Goal: Check status: Check status

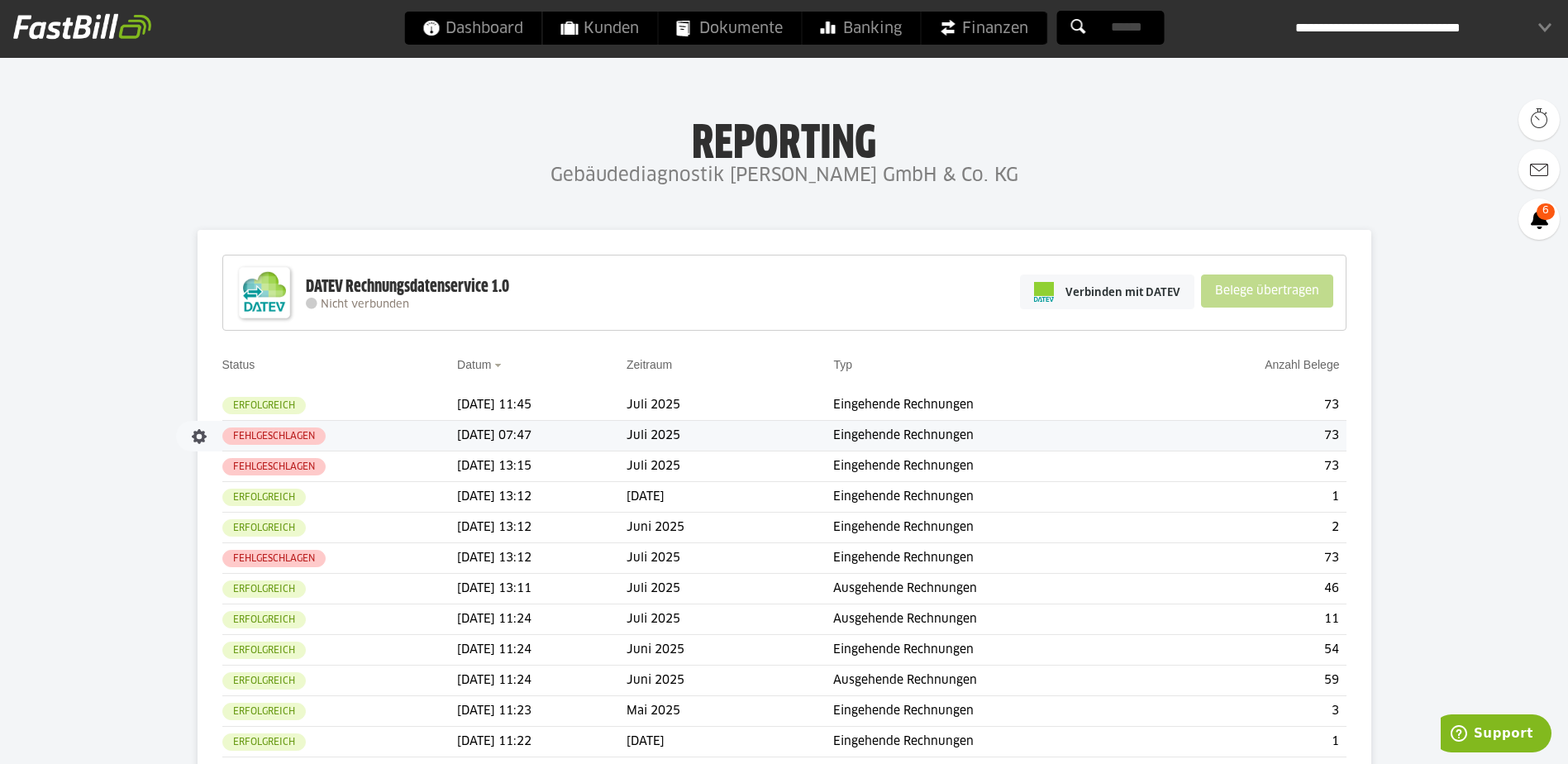
click at [369, 434] on td "Fehlgeschlagen" at bounding box center [340, 436] width 235 height 31
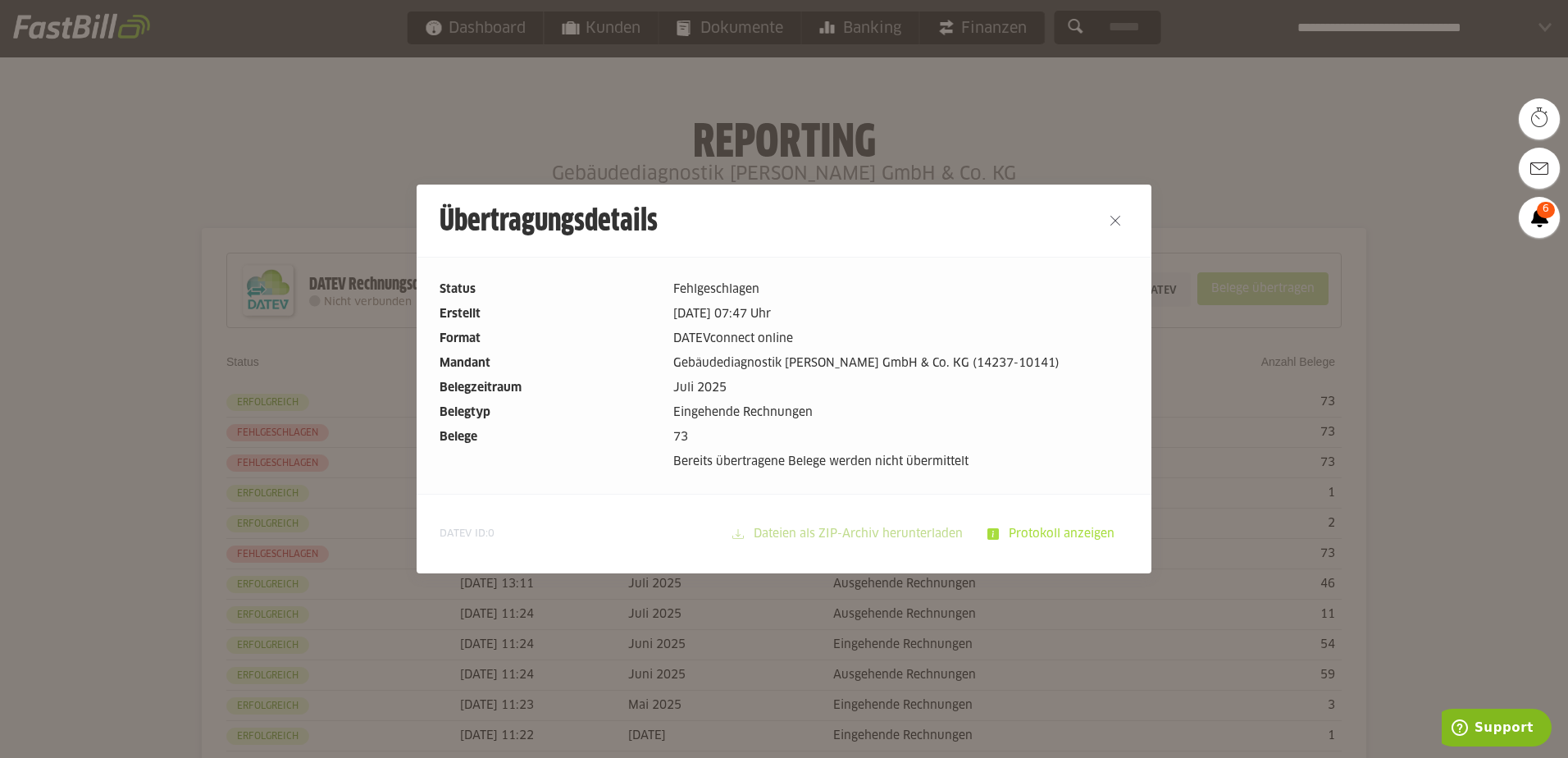
click at [1070, 534] on slot "Protokoll anzeigen" at bounding box center [1063, 534] width 129 height 32
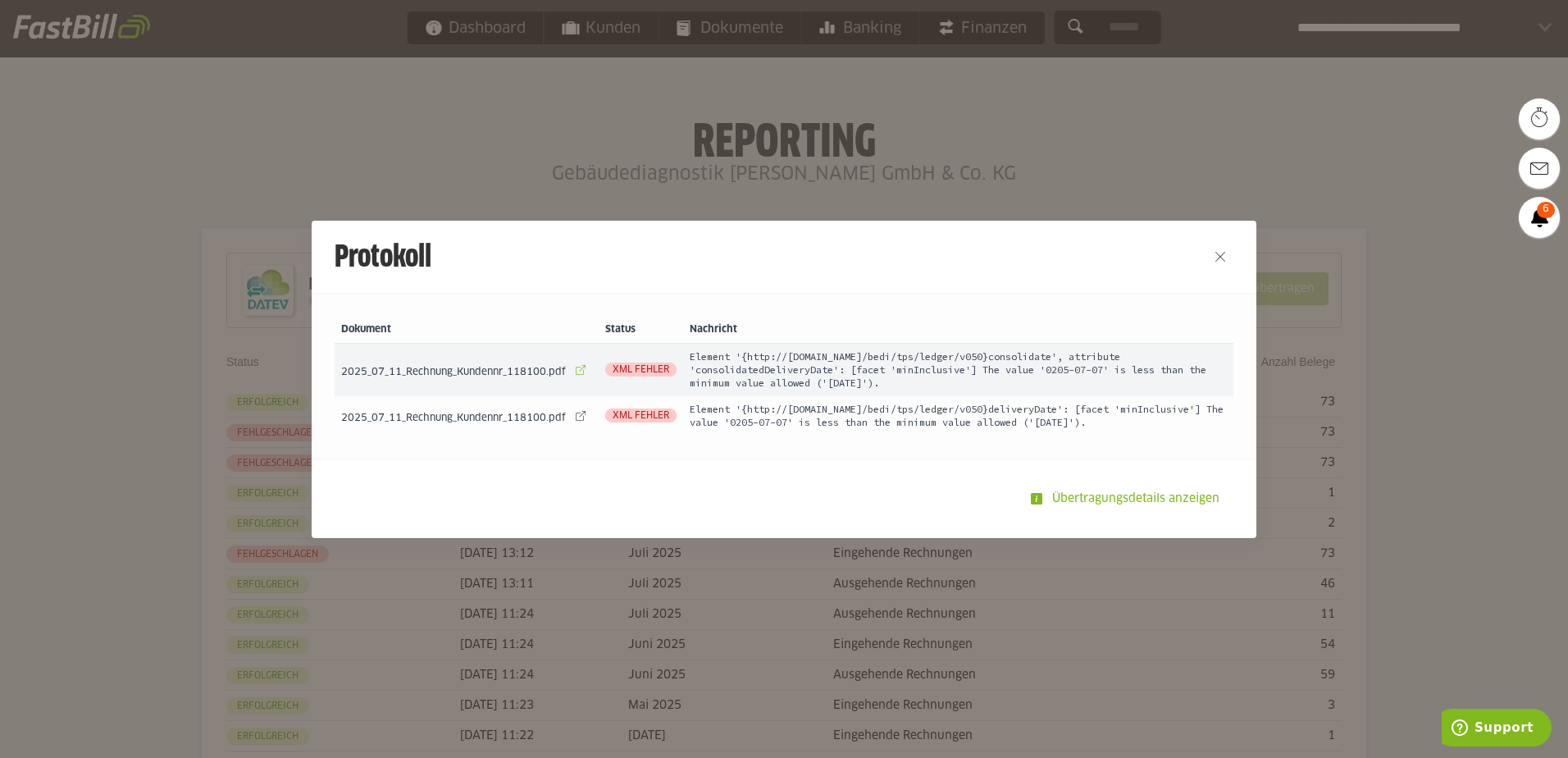
click at [572, 370] on link at bounding box center [581, 370] width 23 height 23
click at [1220, 254] on button "Close" at bounding box center [1221, 257] width 26 height 26
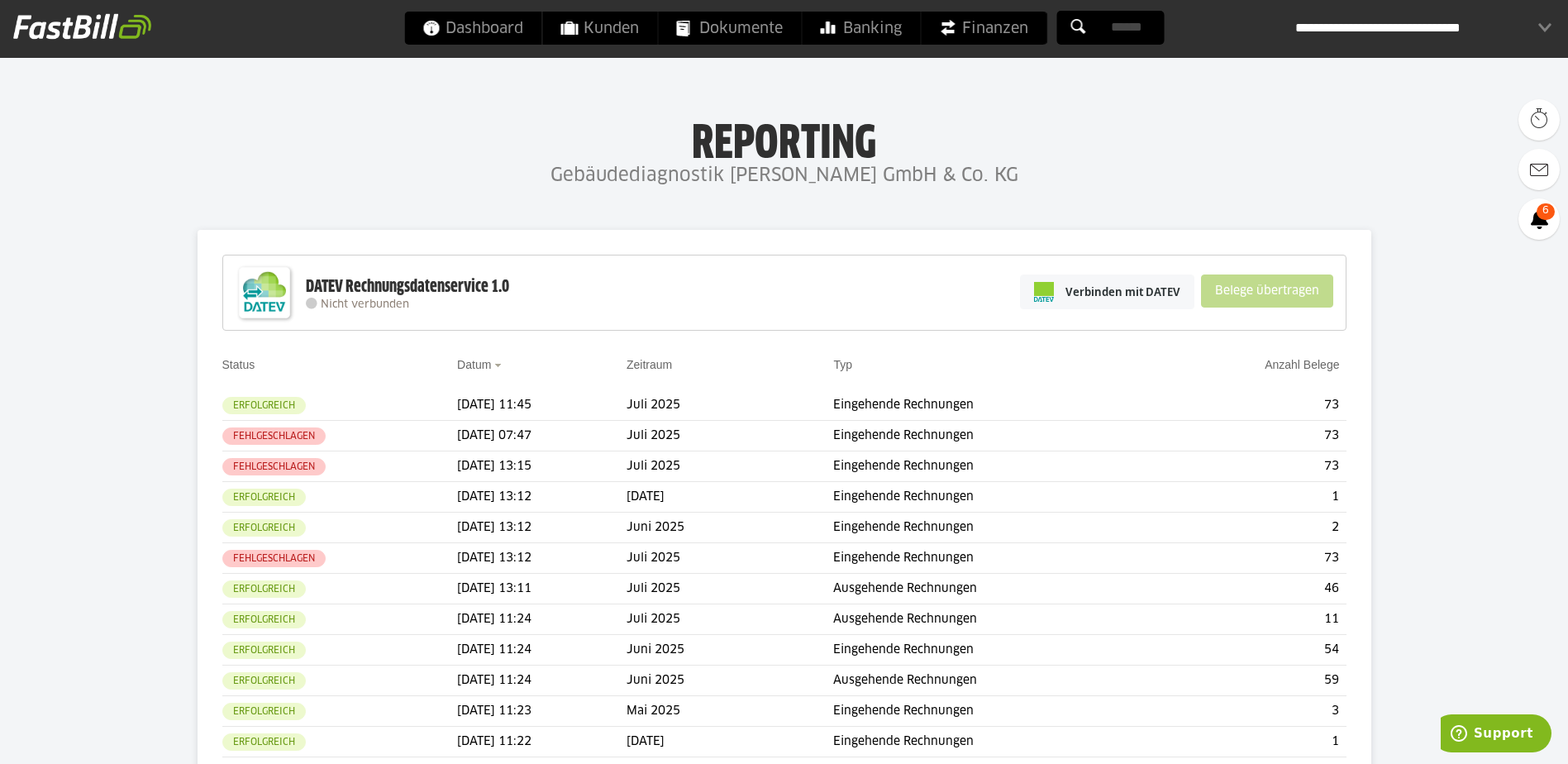
click at [1416, 30] on div "**********" at bounding box center [1424, 27] width 256 height 33
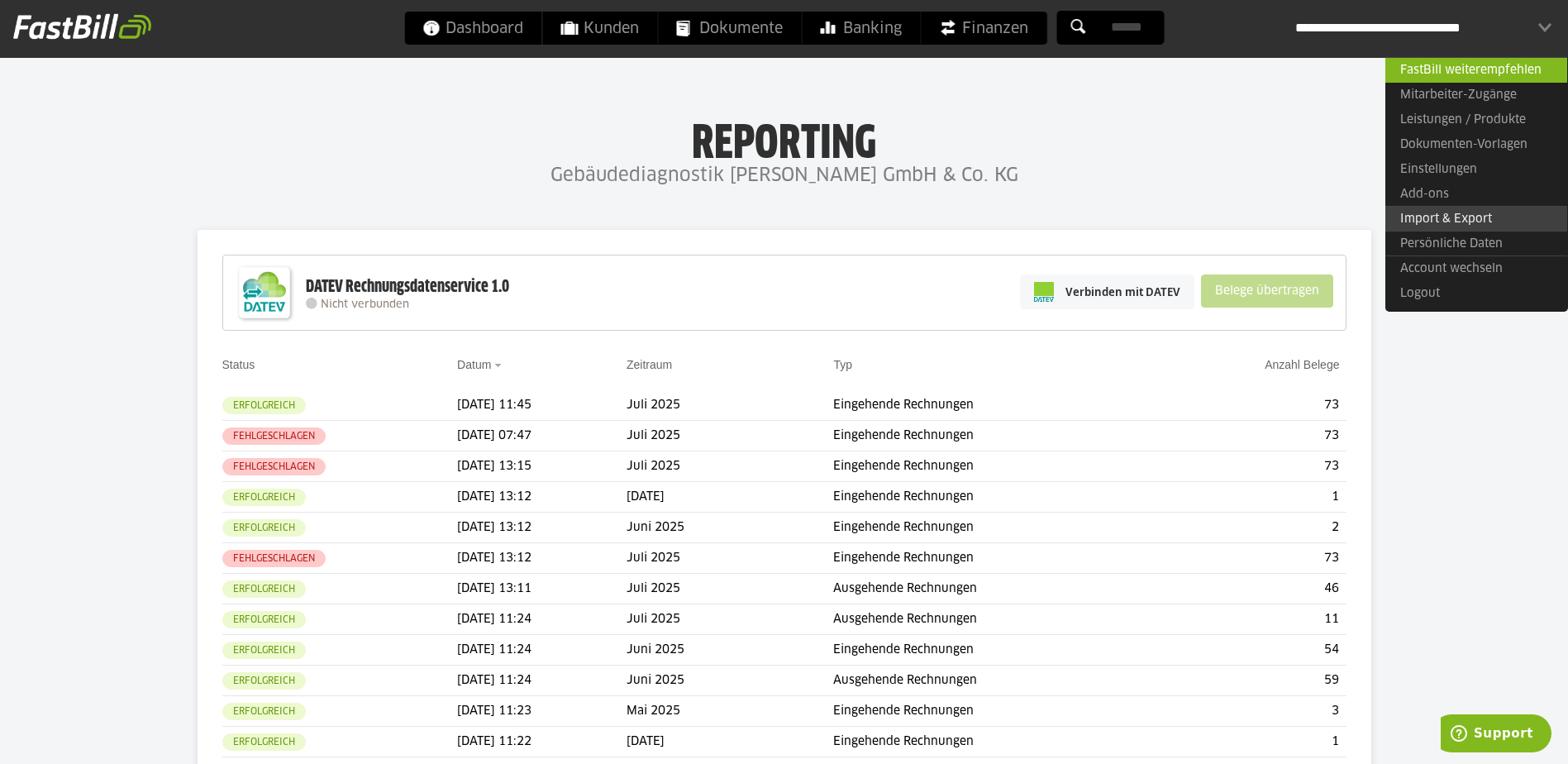
click at [1424, 219] on link "Import & Export" at bounding box center [1477, 218] width 182 height 26
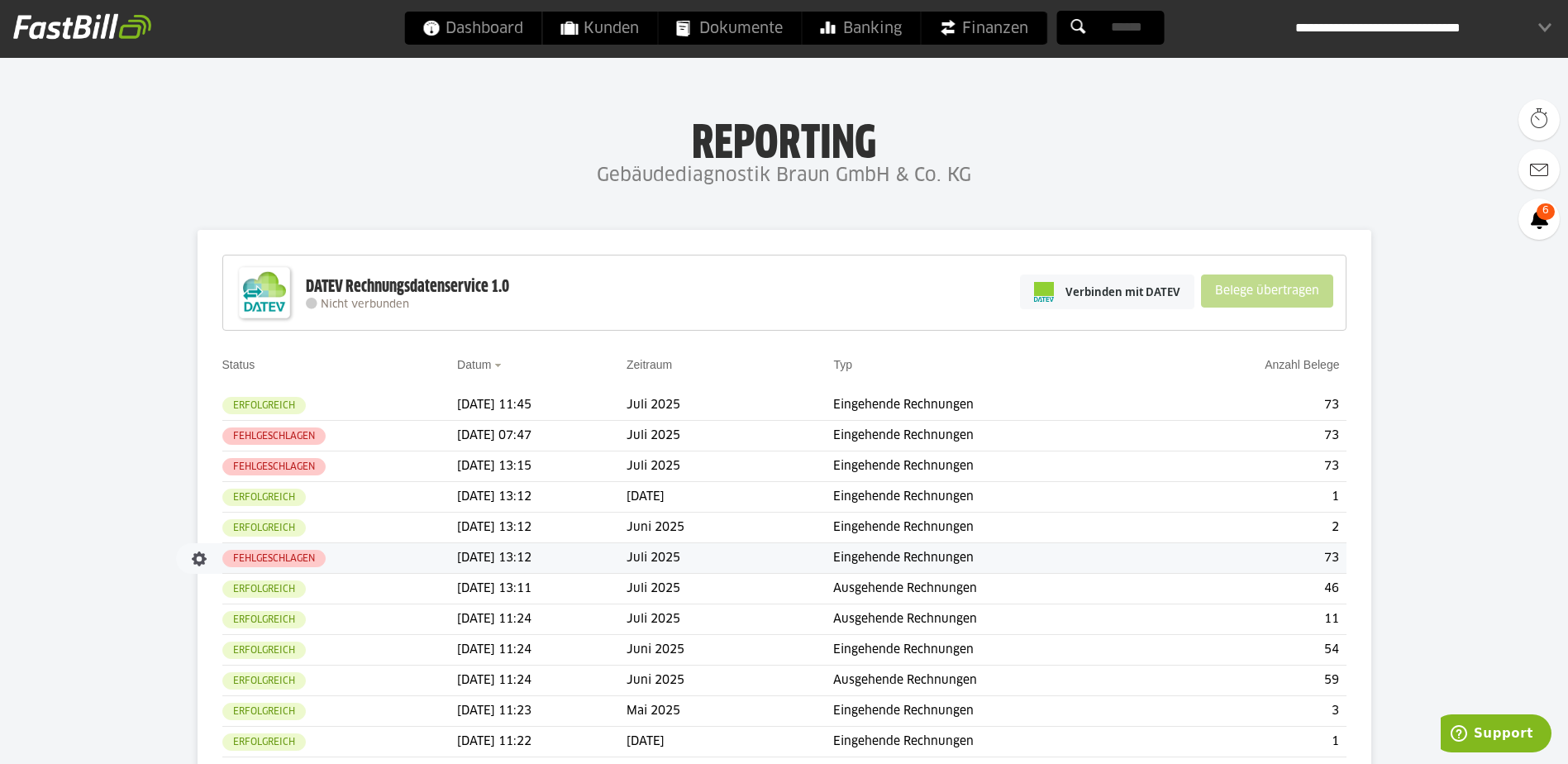
click at [0, 0] on slot "Fehlgeschlagen" at bounding box center [0, 0] width 0 height 0
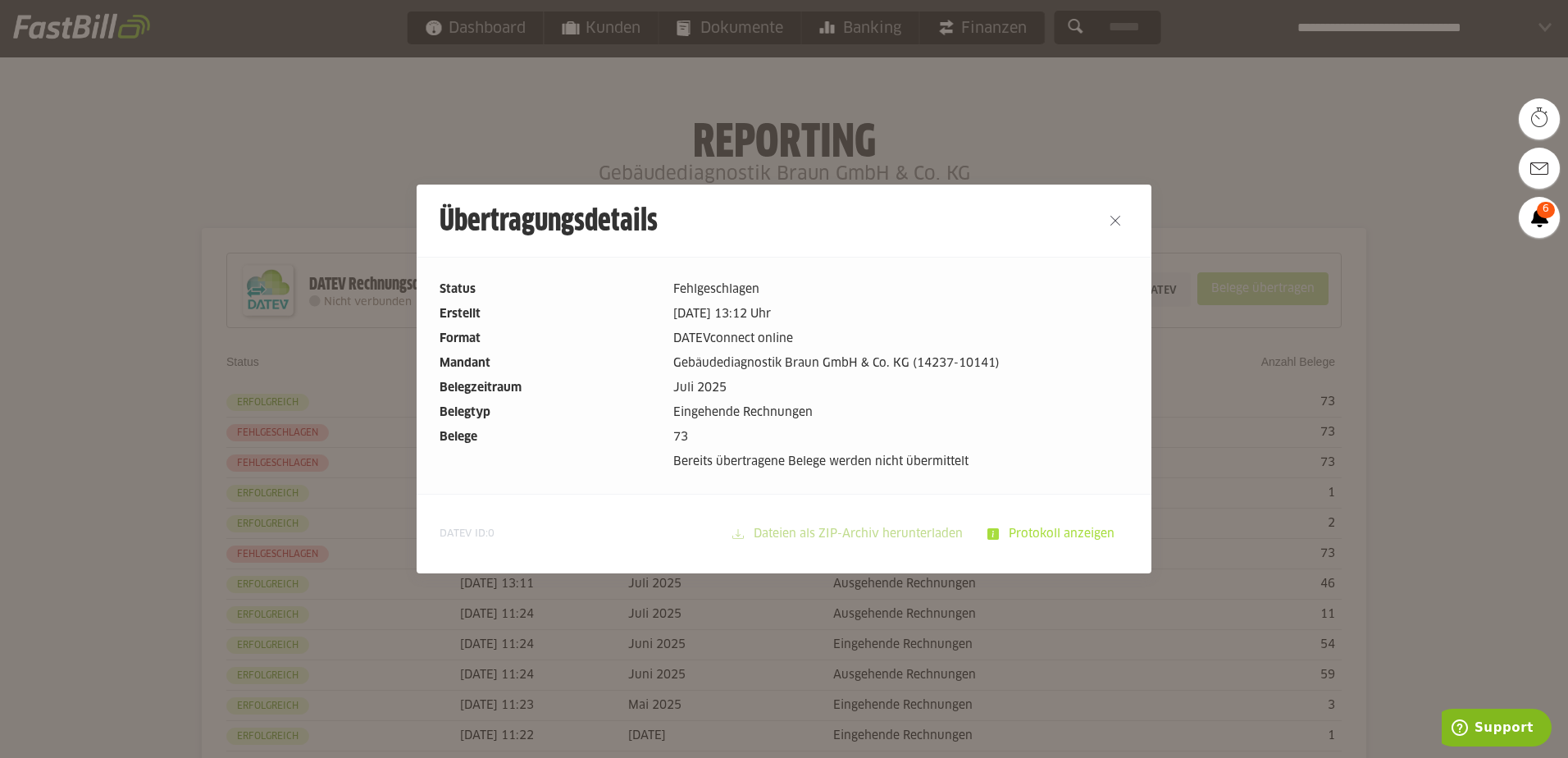
click at [1035, 536] on slot "Protokoll anzeigen" at bounding box center [1063, 534] width 129 height 32
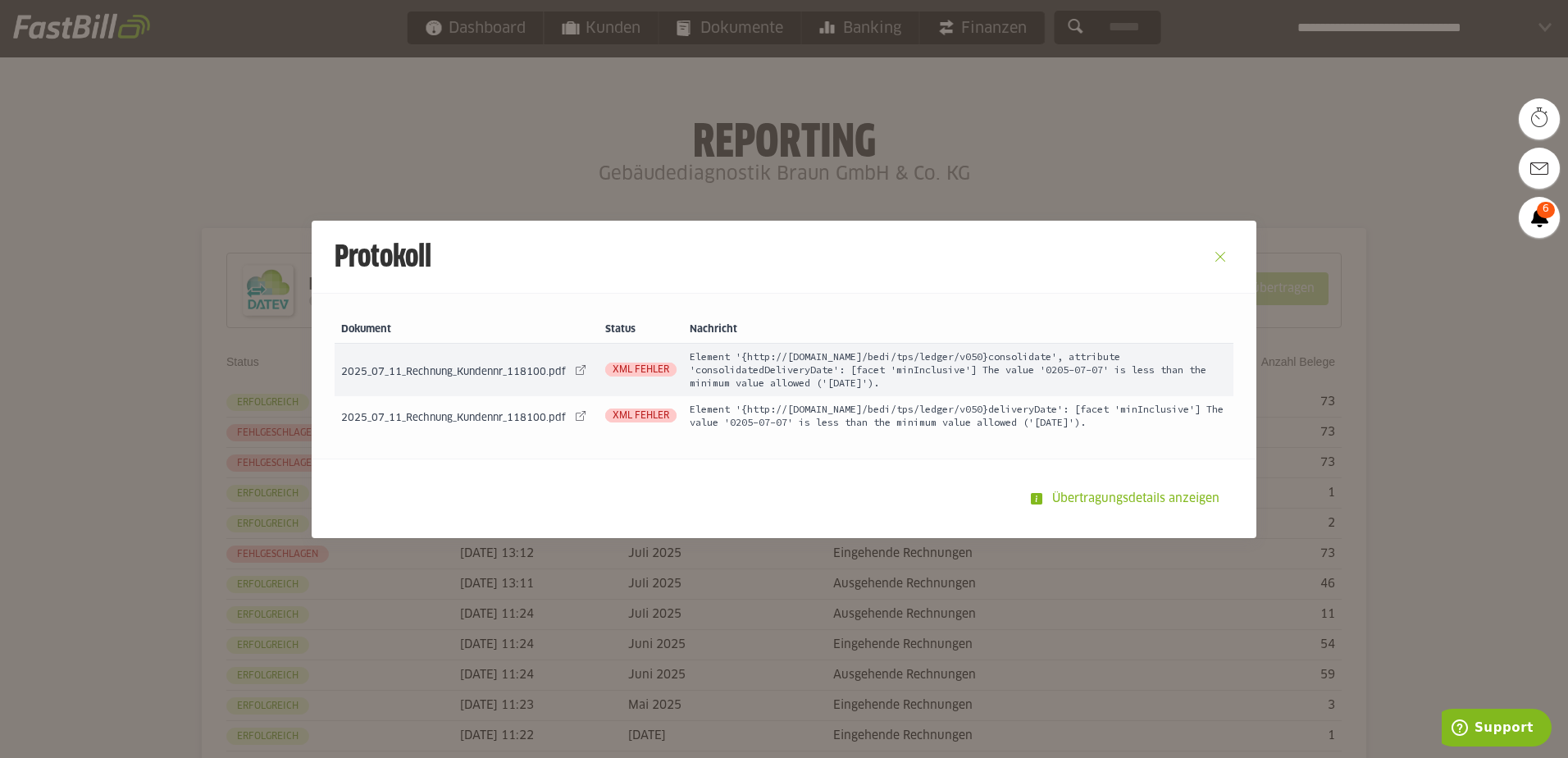
click at [1214, 252] on button "Close" at bounding box center [1221, 257] width 26 height 26
